Goal: Browse casually

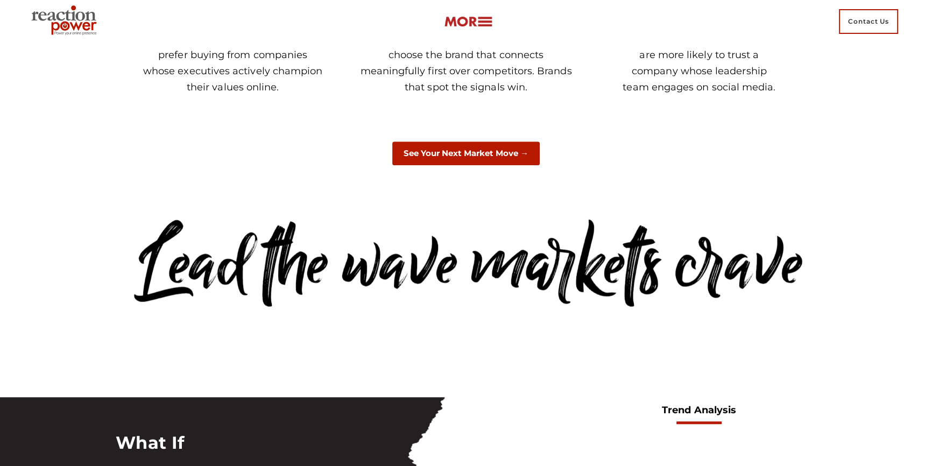
scroll to position [880, 0]
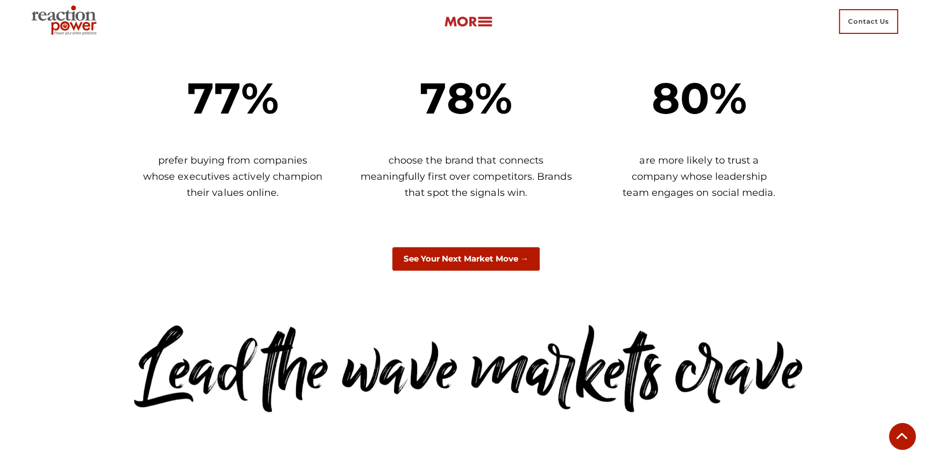
scroll to position [329, 0]
